Goal: Browse casually

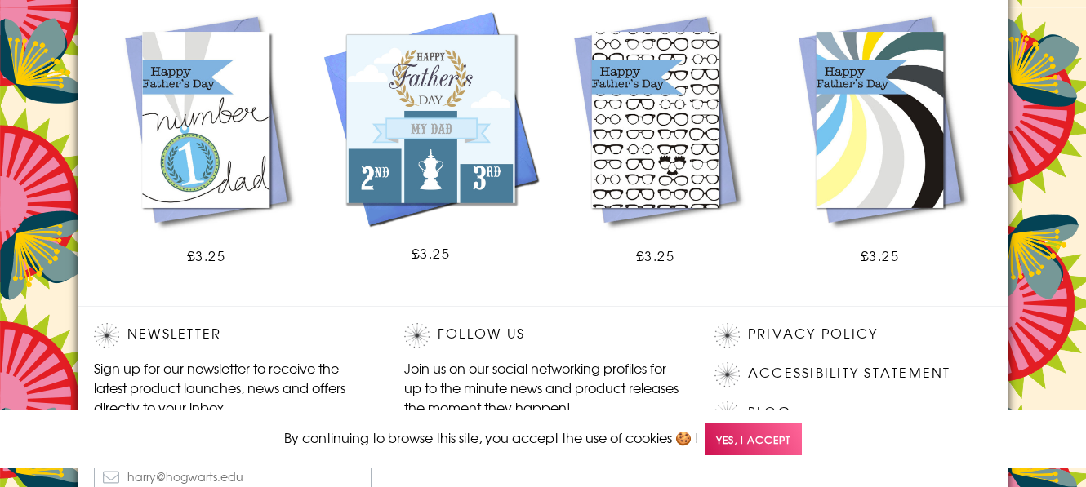
scroll to position [1211, 0]
